Goal: Transaction & Acquisition: Book appointment/travel/reservation

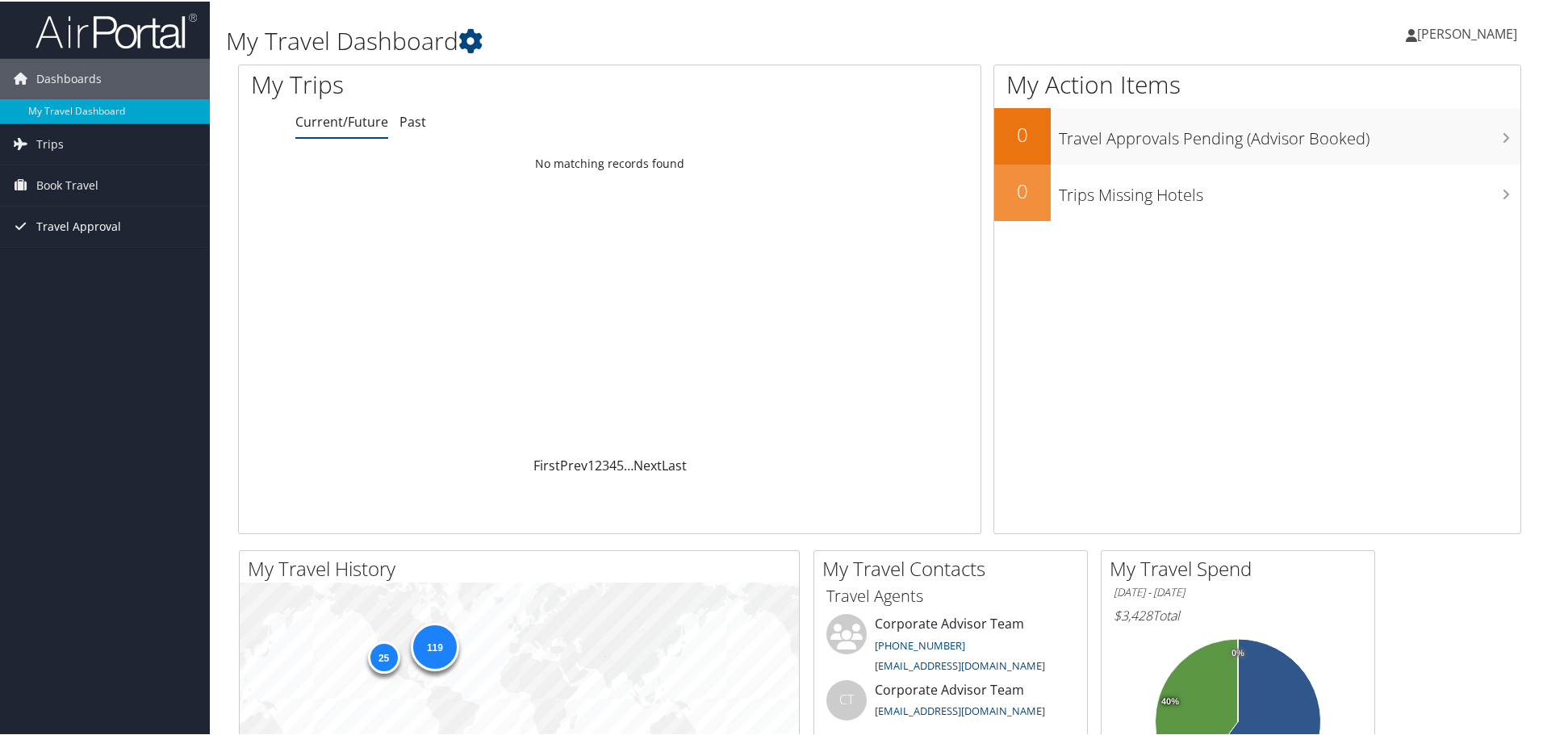
click at [62, 223] on span "Travel Approval" at bounding box center [78, 225] width 85 height 40
click at [75, 183] on span "Book Travel" at bounding box center [67, 184] width 62 height 40
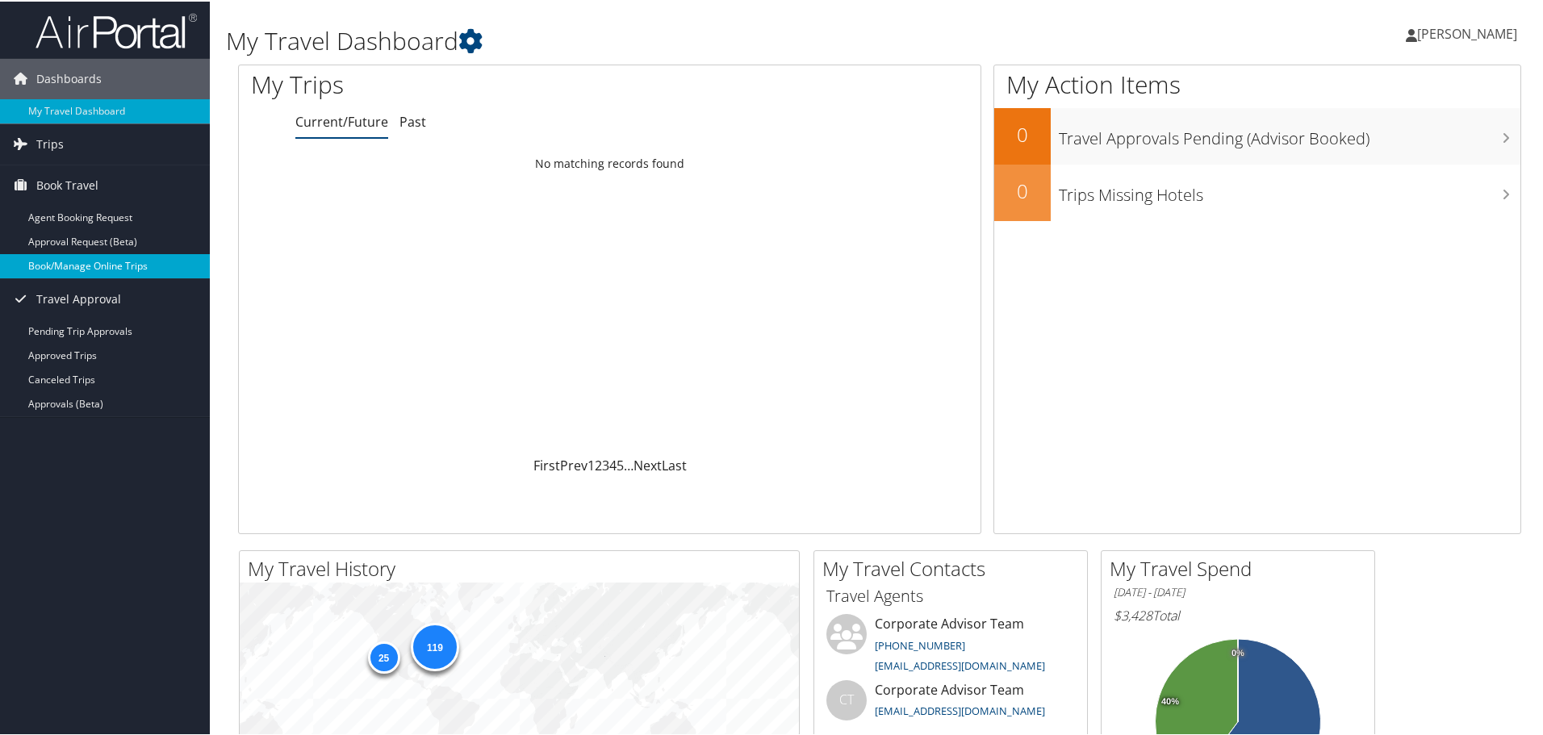
click at [80, 261] on link "Book/Manage Online Trips" at bounding box center [105, 265] width 210 height 24
